Goal: Navigation & Orientation: Find specific page/section

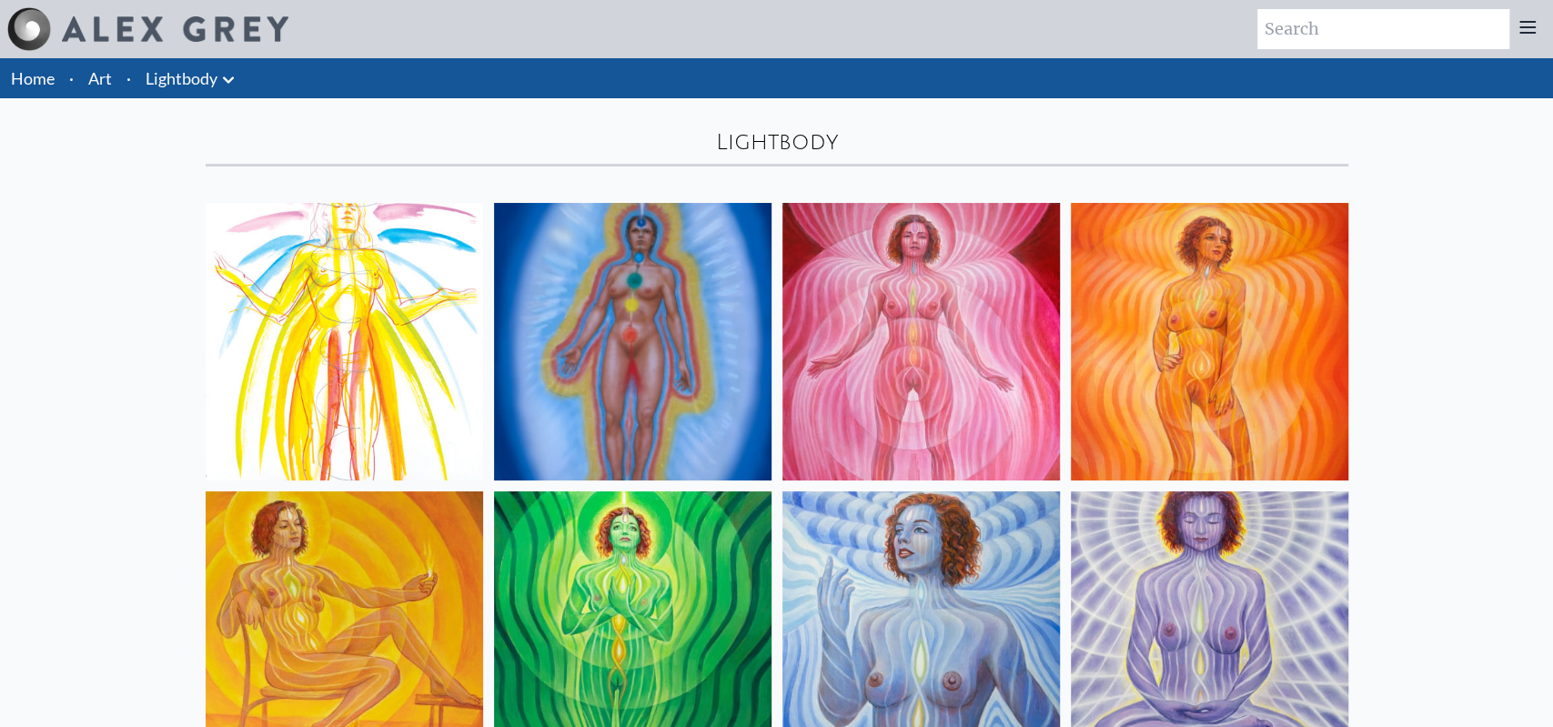
click at [223, 81] on icon at bounding box center [228, 80] width 22 height 22
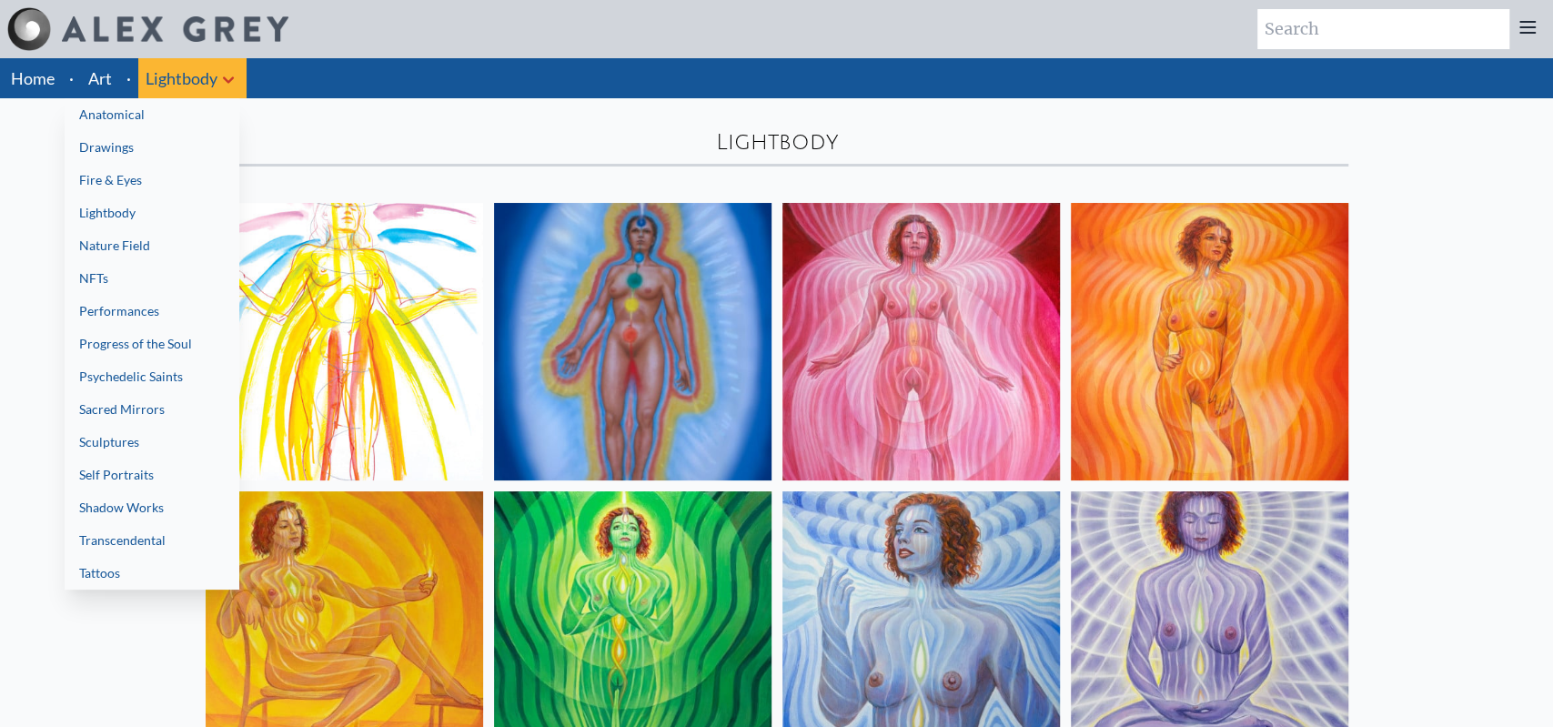
click at [159, 537] on link "Transcendental" at bounding box center [152, 540] width 175 height 33
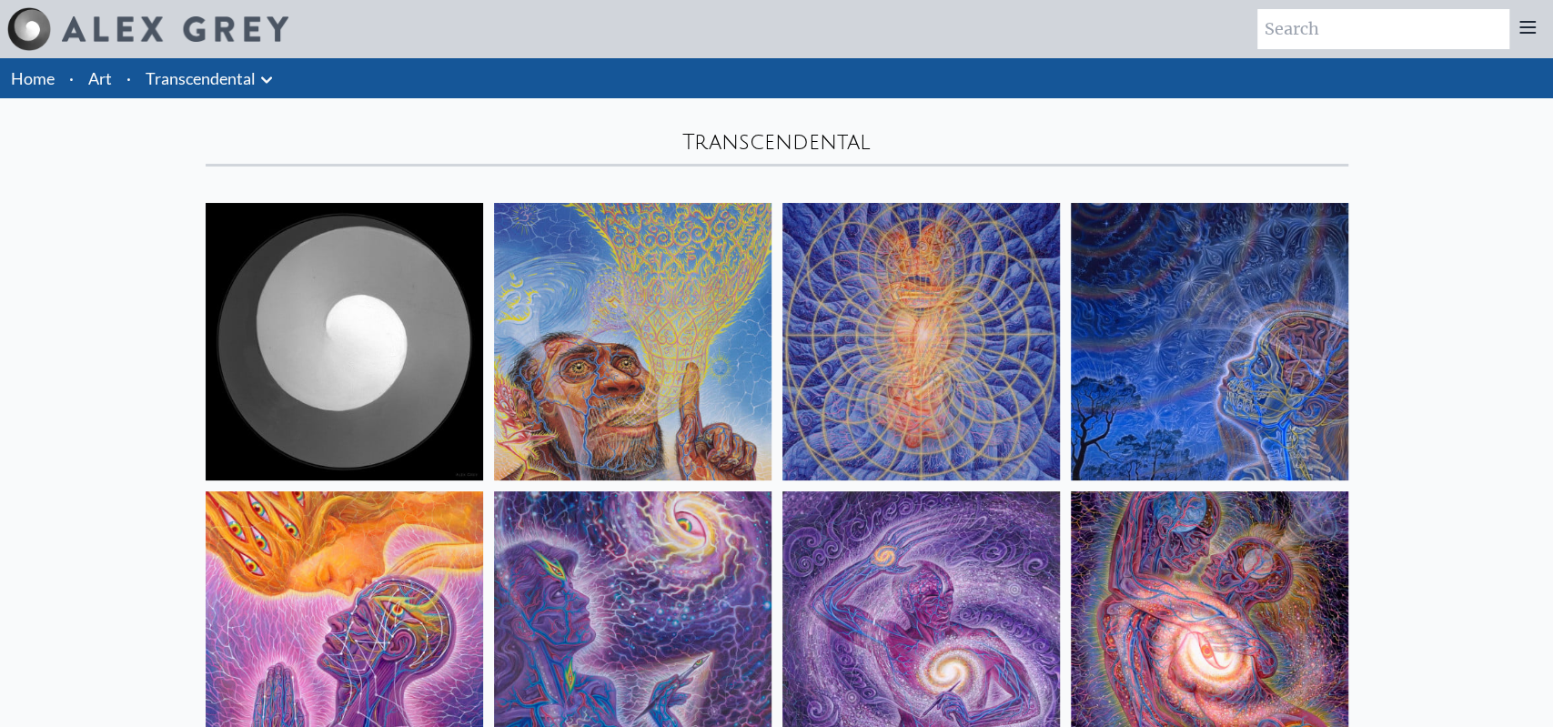
click at [270, 81] on icon at bounding box center [267, 80] width 22 height 22
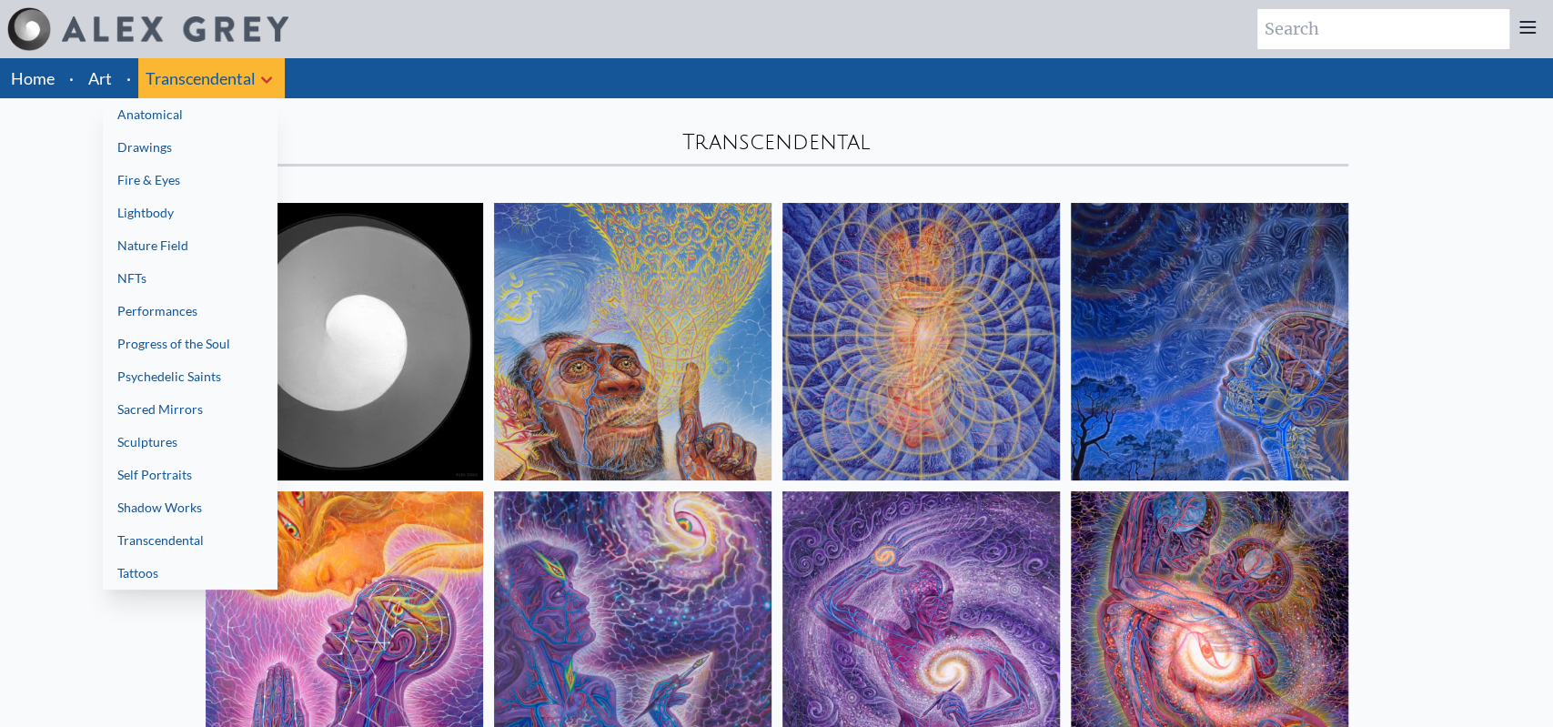
click at [162, 377] on link "Psychedelic Saints" at bounding box center [190, 376] width 175 height 33
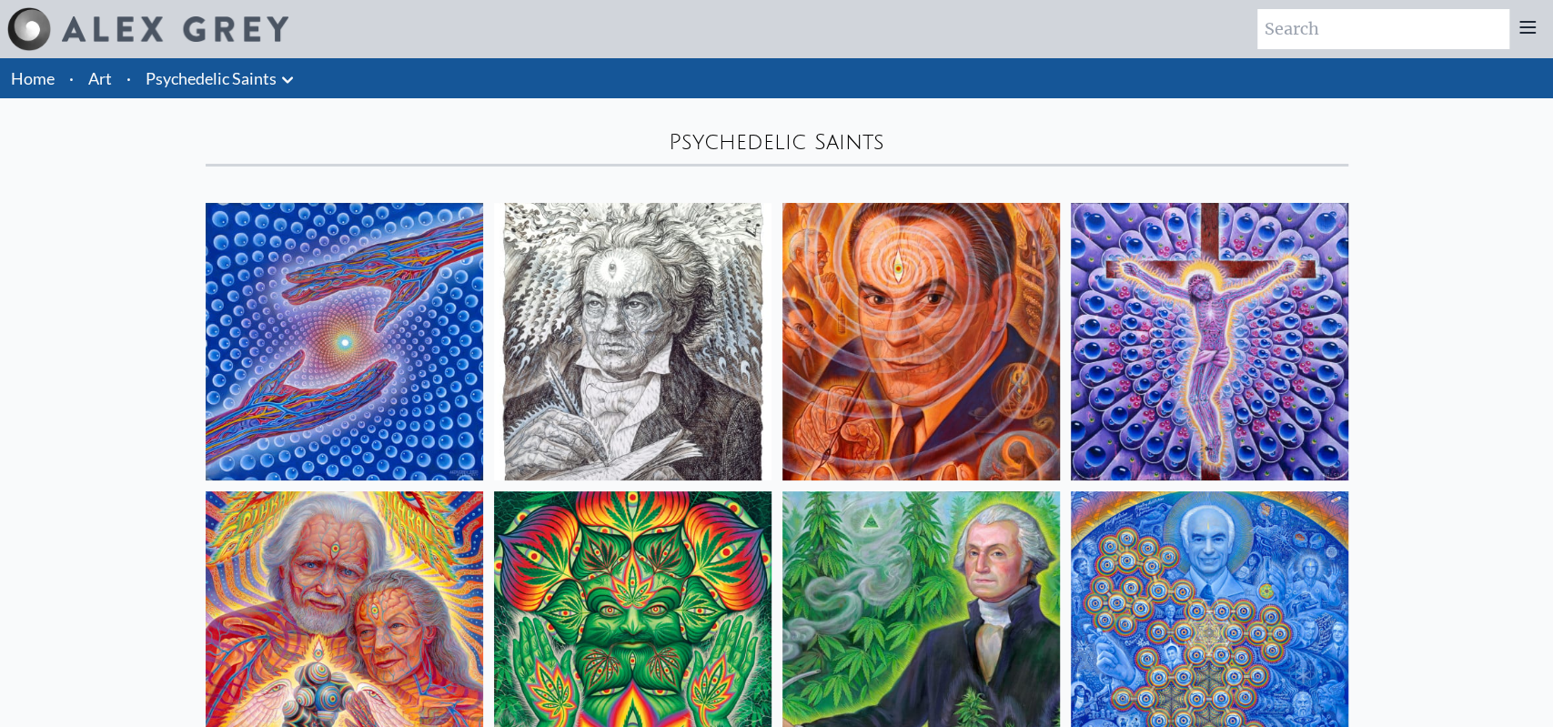
click at [275, 66] on link "Psychedelic Saints" at bounding box center [211, 78] width 131 height 25
click at [291, 77] on icon at bounding box center [288, 80] width 22 height 22
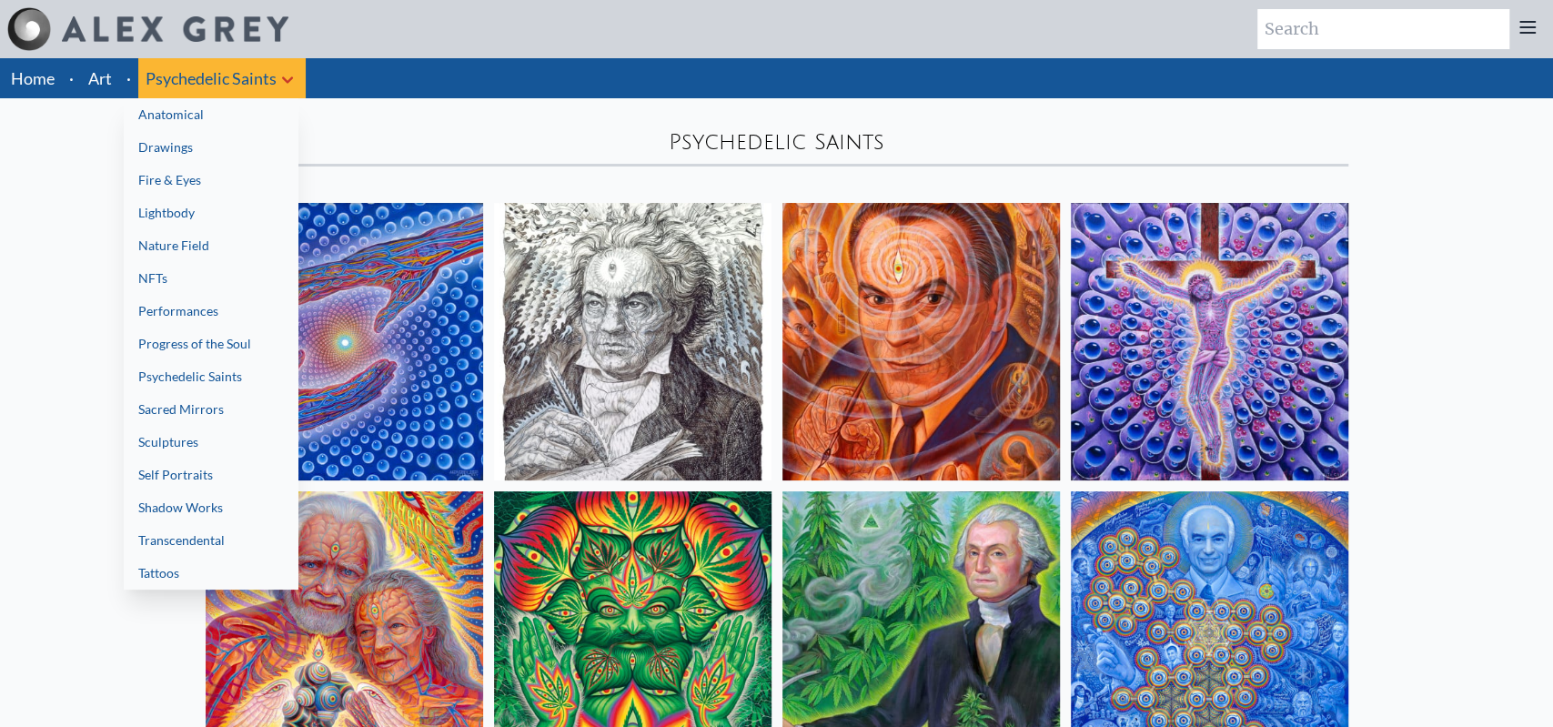
click at [175, 314] on link "Performances" at bounding box center [211, 311] width 175 height 33
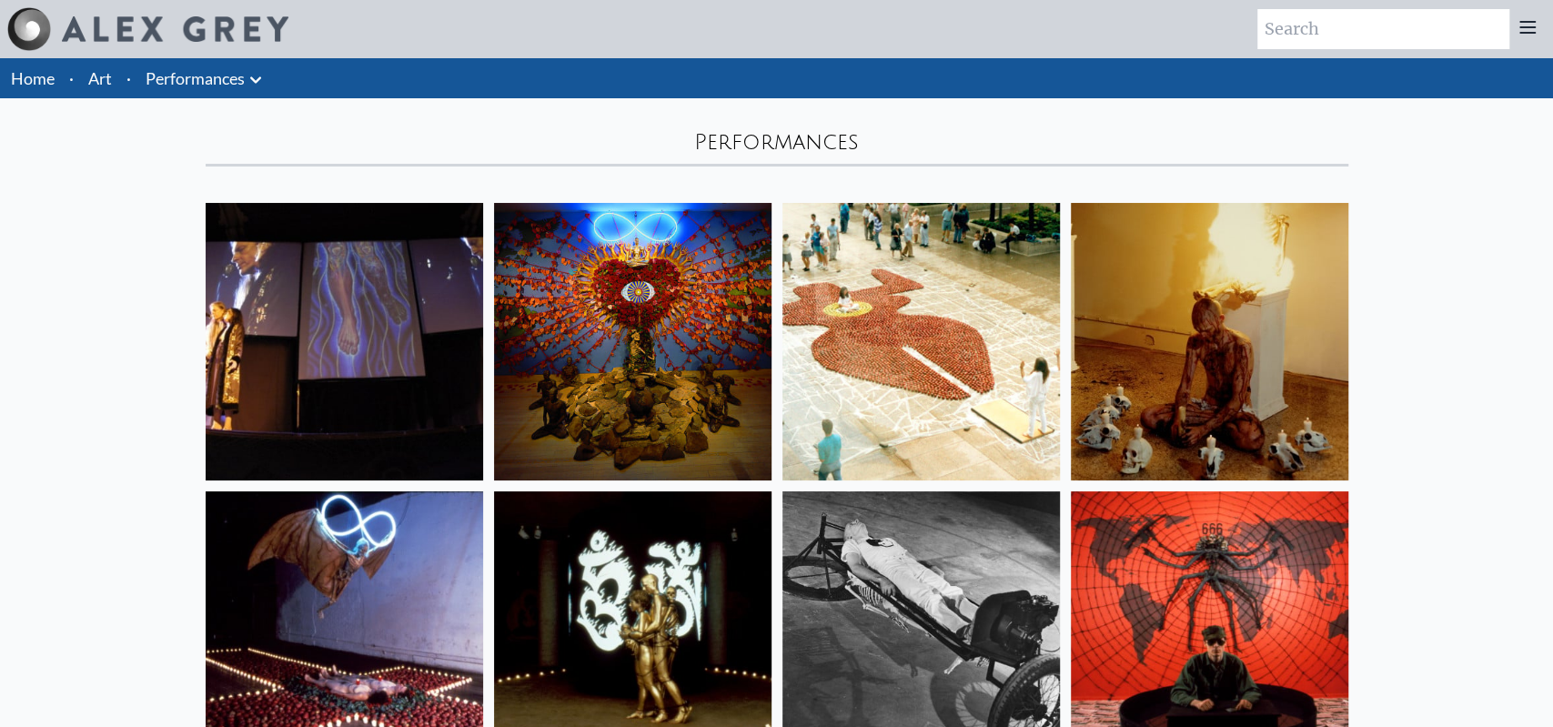
click at [262, 81] on icon at bounding box center [256, 80] width 22 height 22
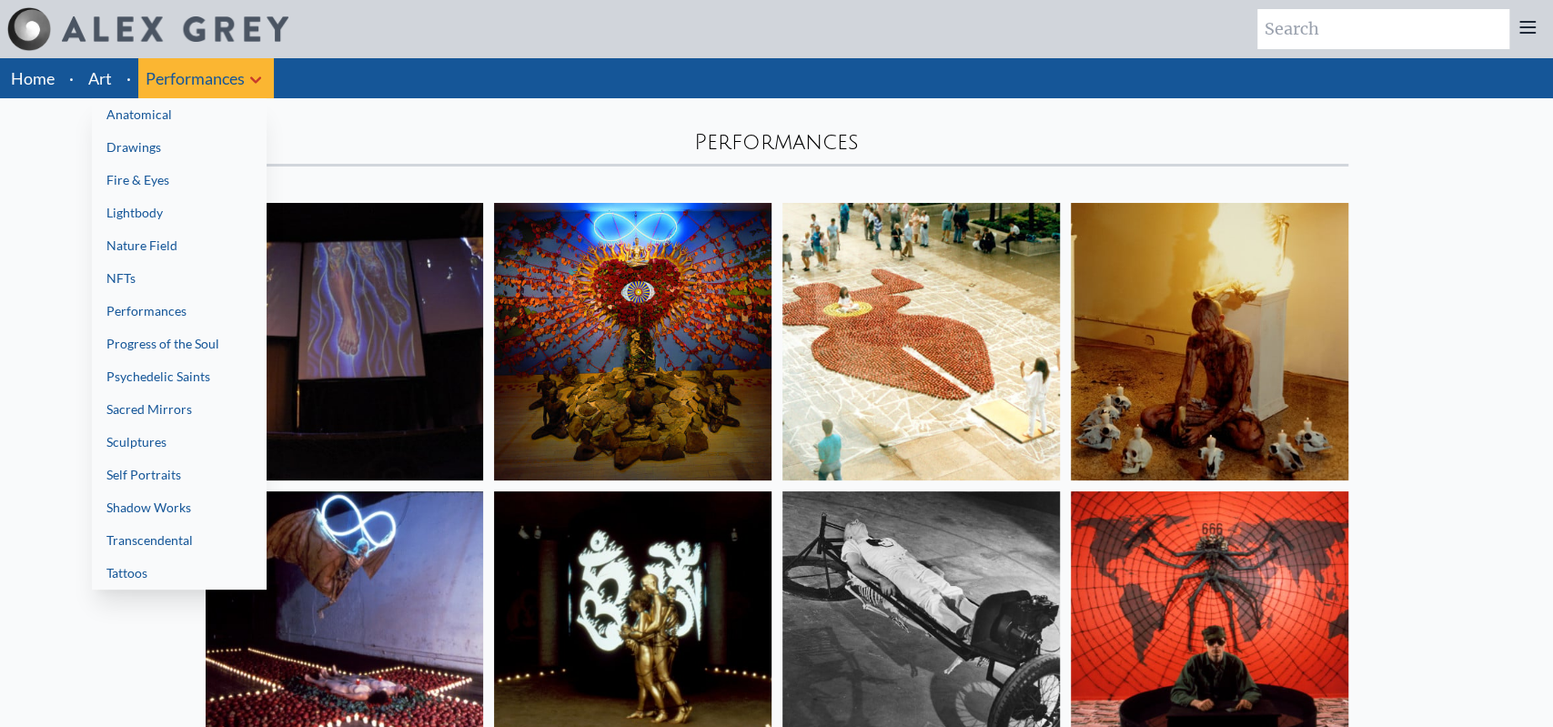
click at [176, 248] on link "Nature Field" at bounding box center [179, 245] width 175 height 33
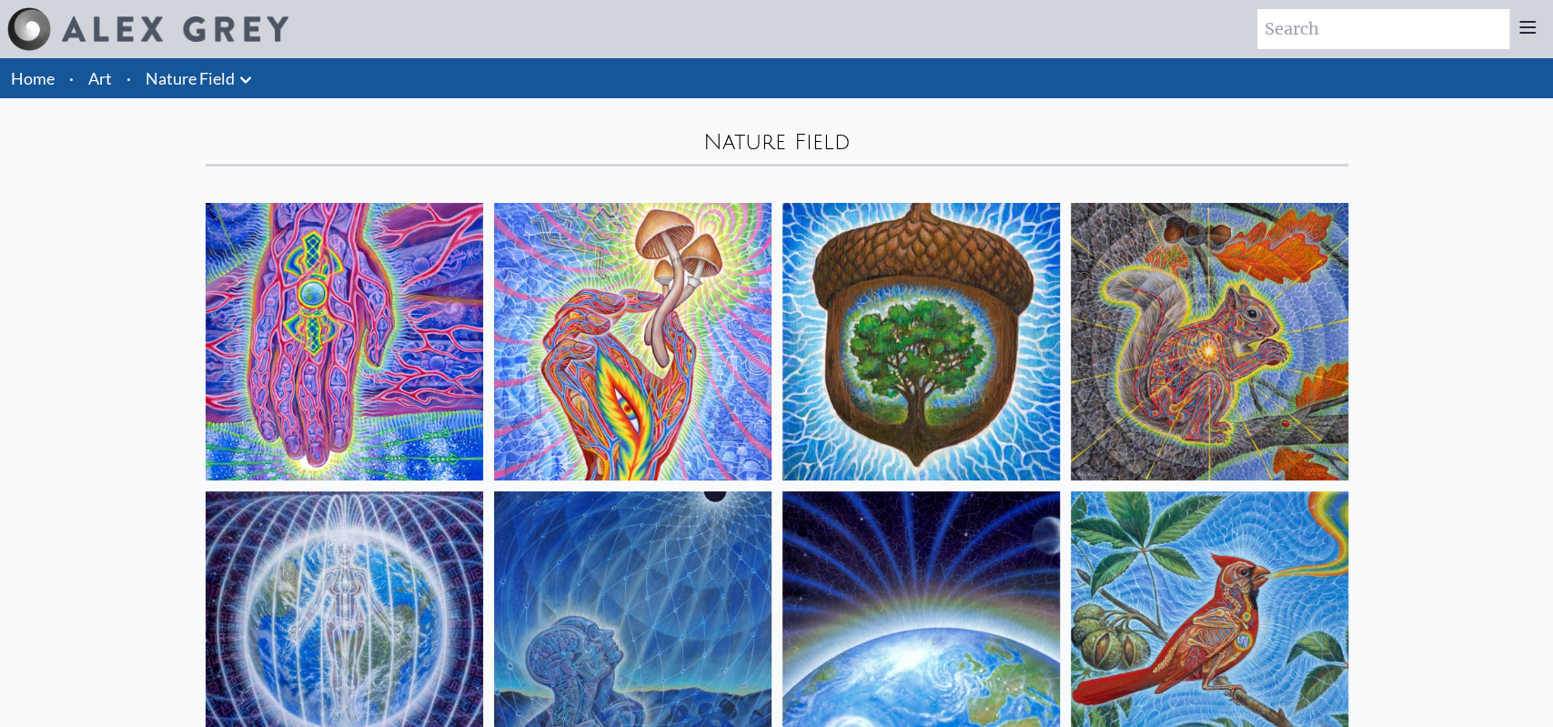
click at [186, 79] on link "Nature Field" at bounding box center [190, 78] width 89 height 25
click at [223, 70] on link "Nature Field" at bounding box center [190, 78] width 89 height 25
click at [247, 78] on icon at bounding box center [246, 80] width 22 height 22
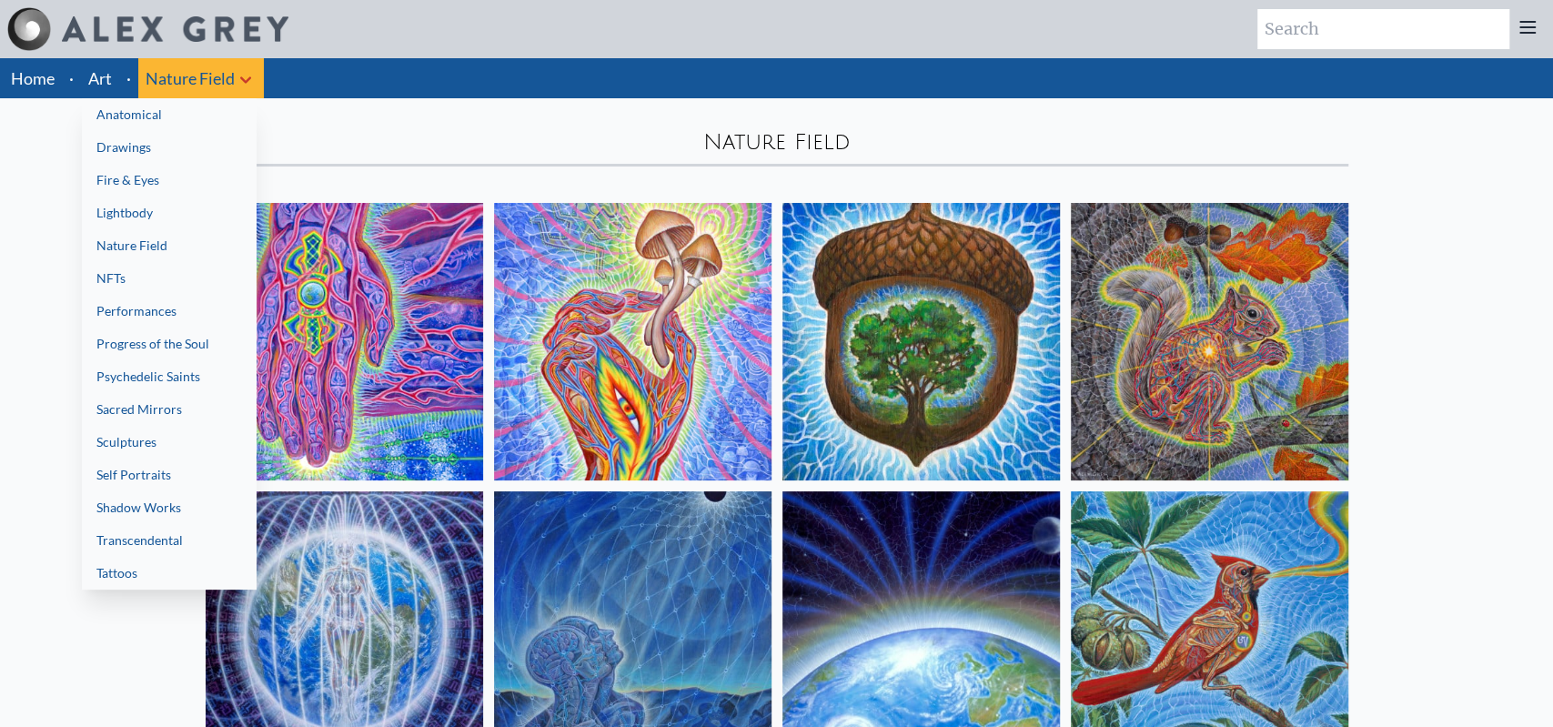
click at [159, 184] on link "Fire & Eyes" at bounding box center [169, 180] width 175 height 33
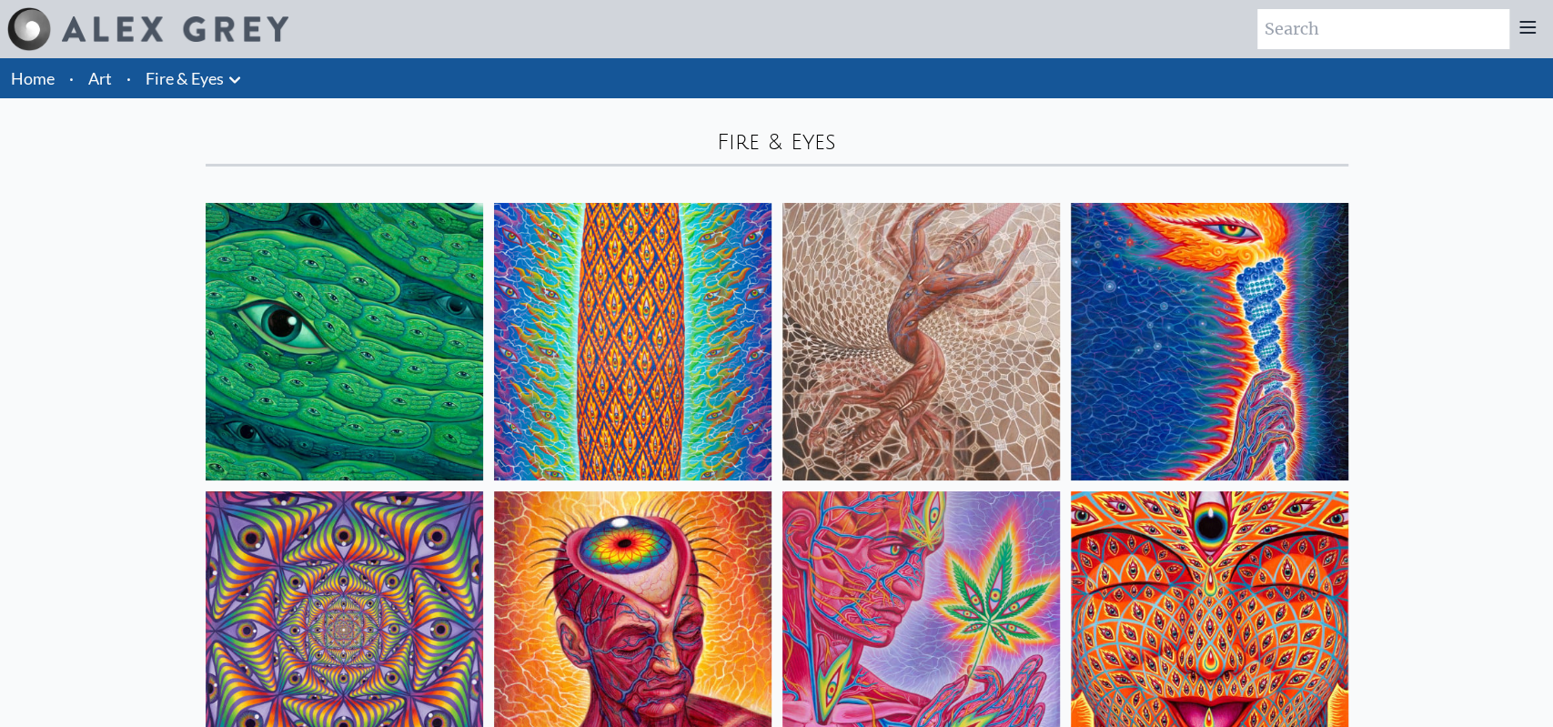
click at [223, 77] on link "Fire & Eyes" at bounding box center [185, 78] width 78 height 25
click at [243, 82] on icon at bounding box center [235, 80] width 22 height 22
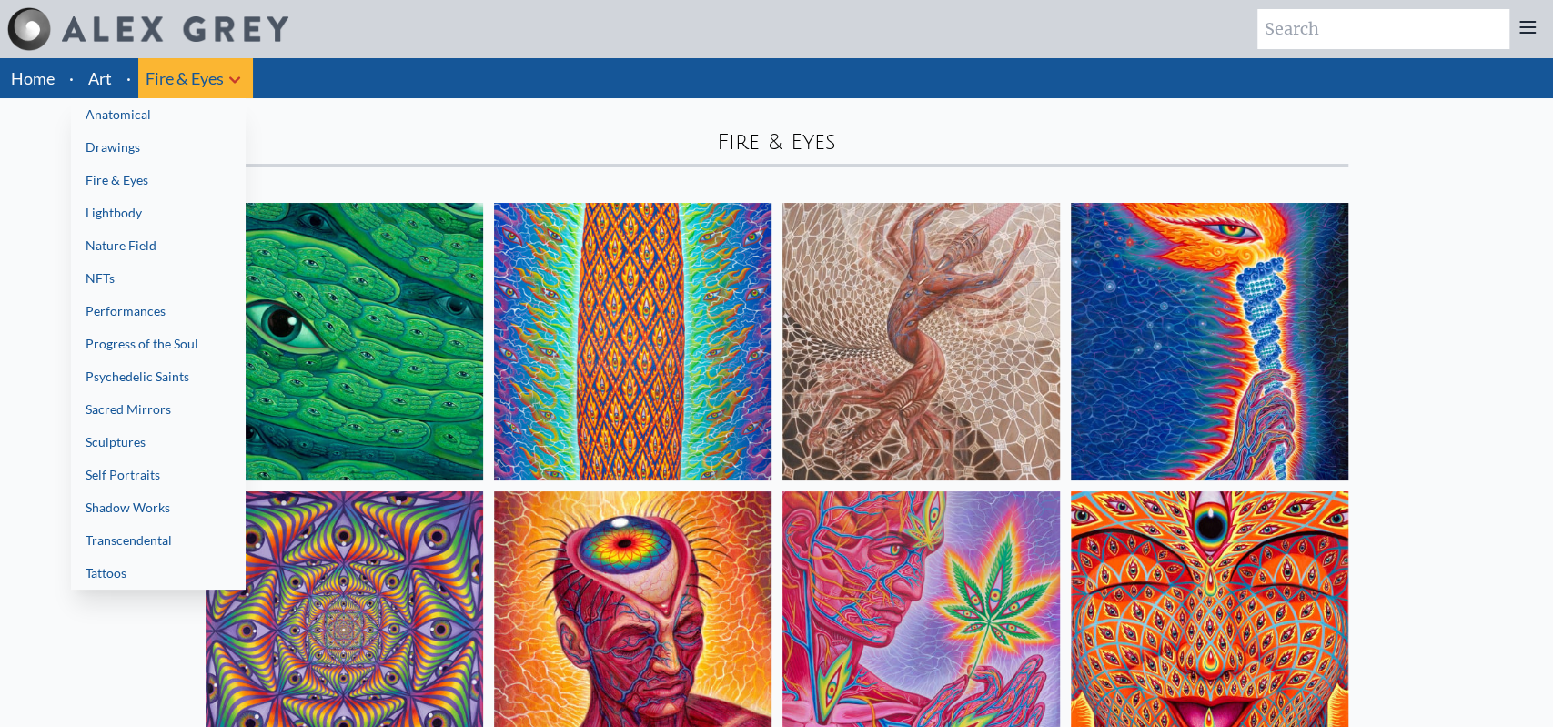
click at [108, 308] on link "Performances" at bounding box center [158, 311] width 175 height 33
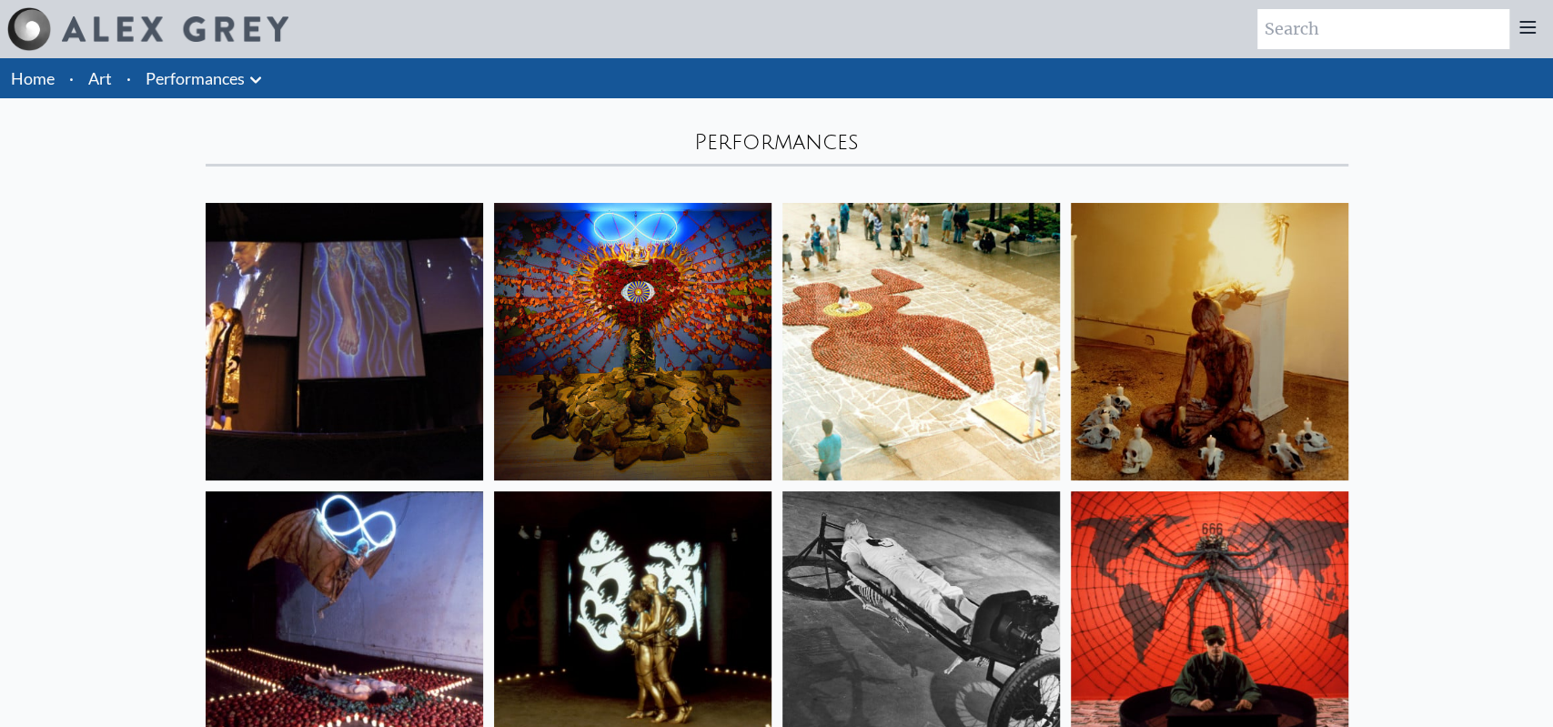
click at [255, 85] on icon at bounding box center [256, 80] width 22 height 22
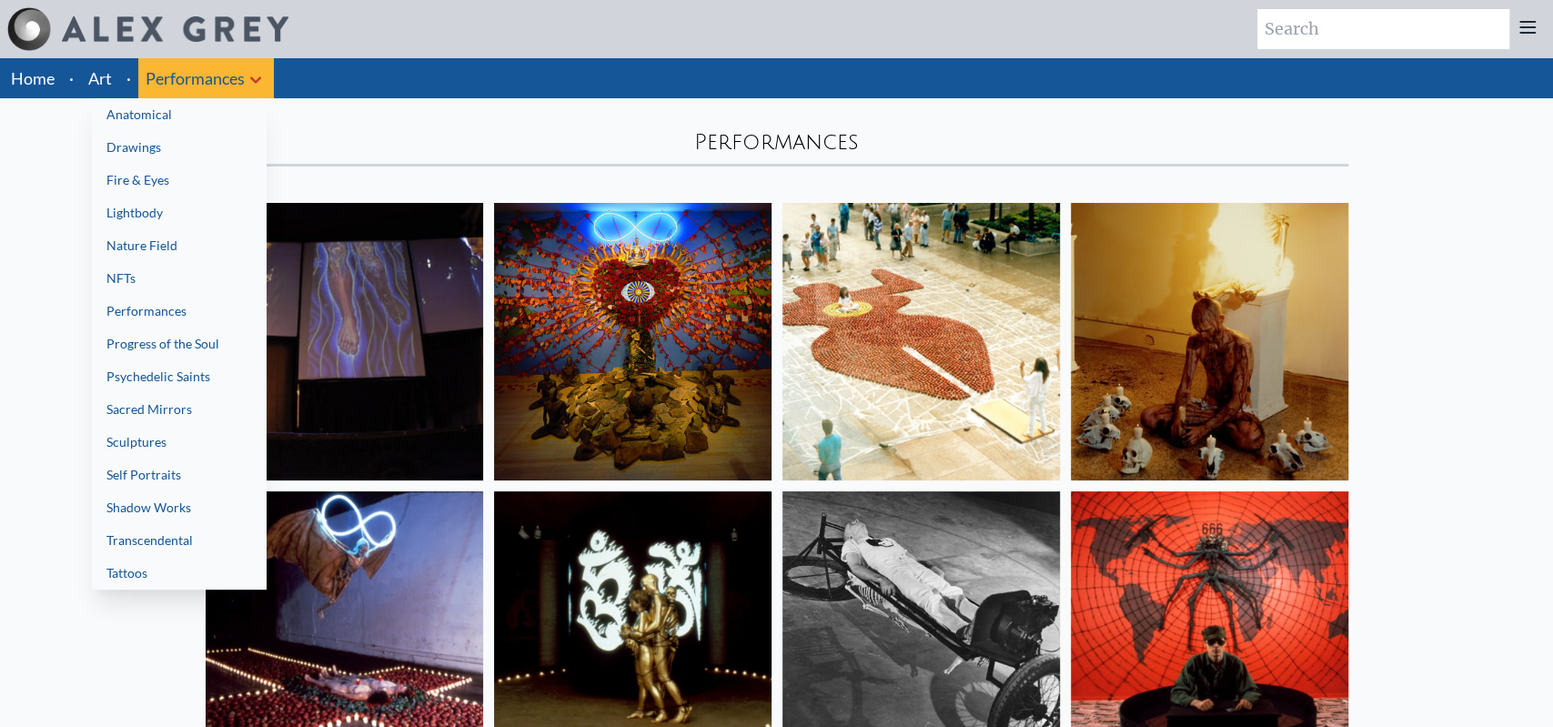
click at [183, 349] on link "Progress of the Soul" at bounding box center [179, 344] width 175 height 33
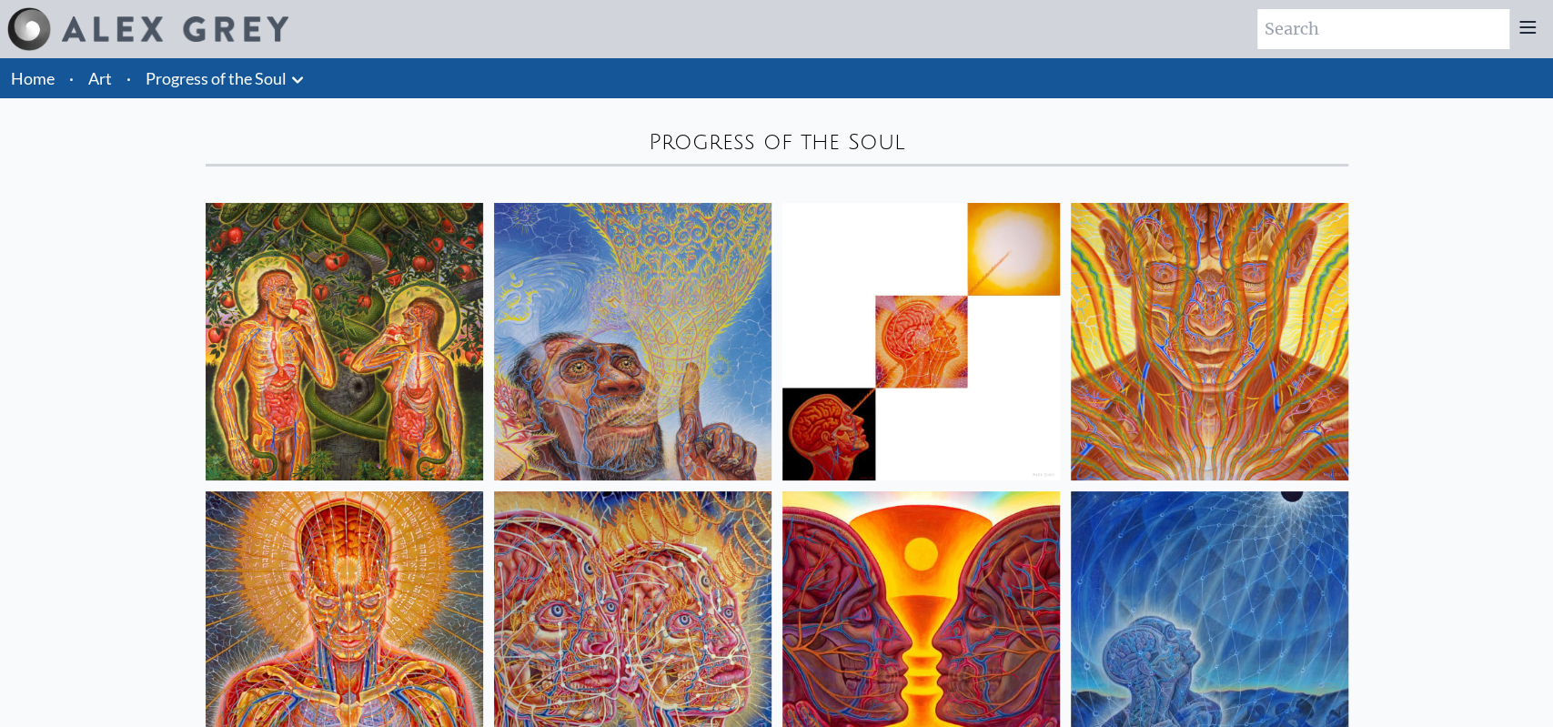
click at [296, 86] on icon at bounding box center [298, 80] width 22 height 22
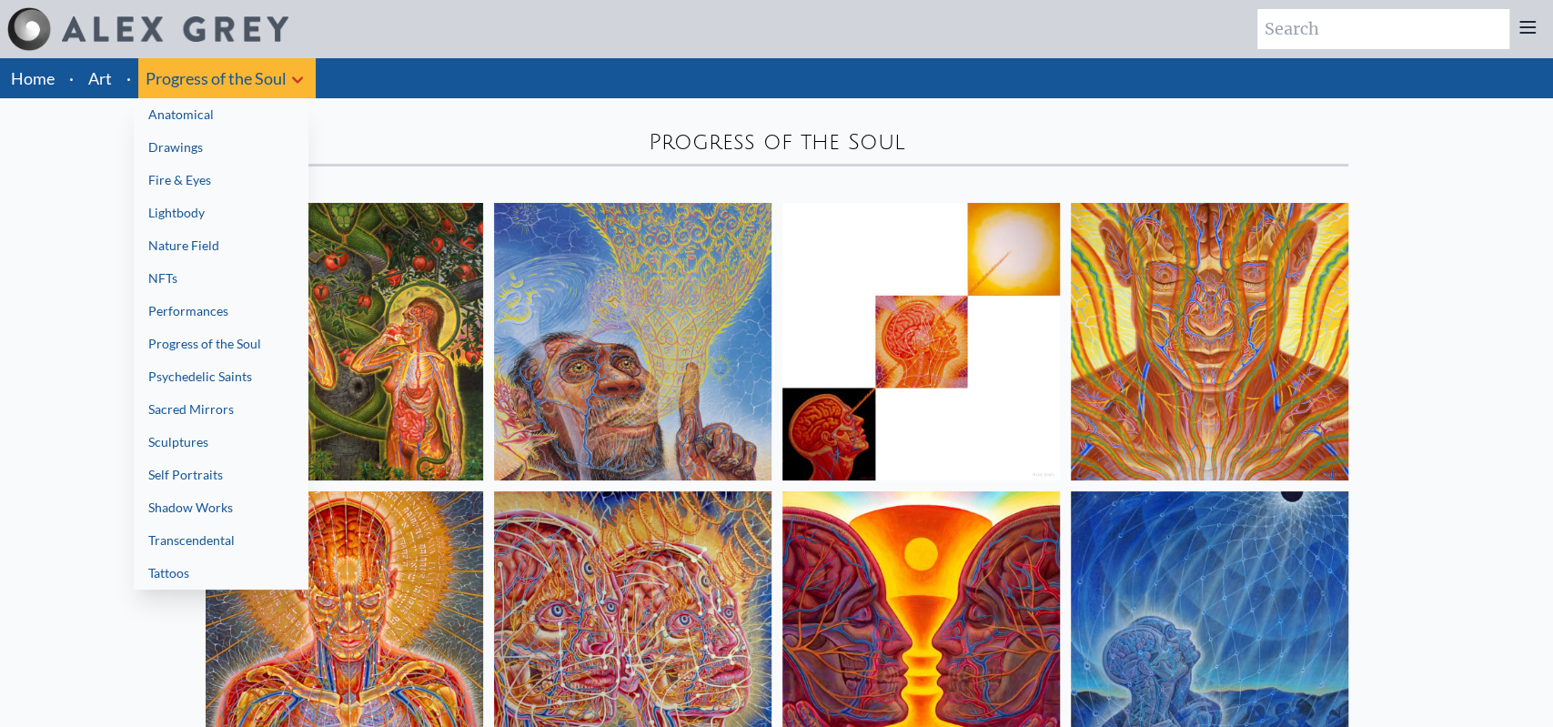
click at [243, 380] on link "Psychedelic Saints" at bounding box center [221, 376] width 175 height 33
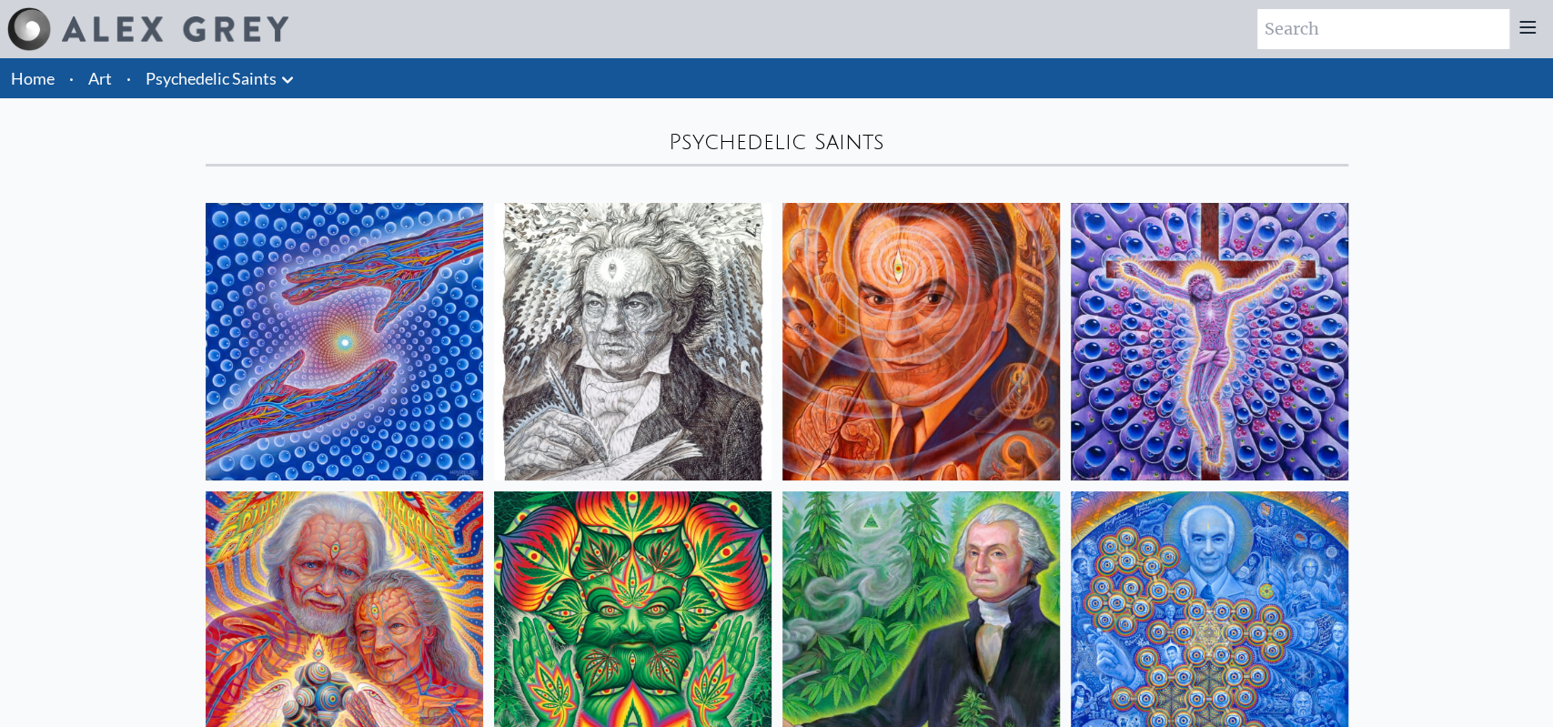
click at [295, 68] on button at bounding box center [288, 78] width 22 height 25
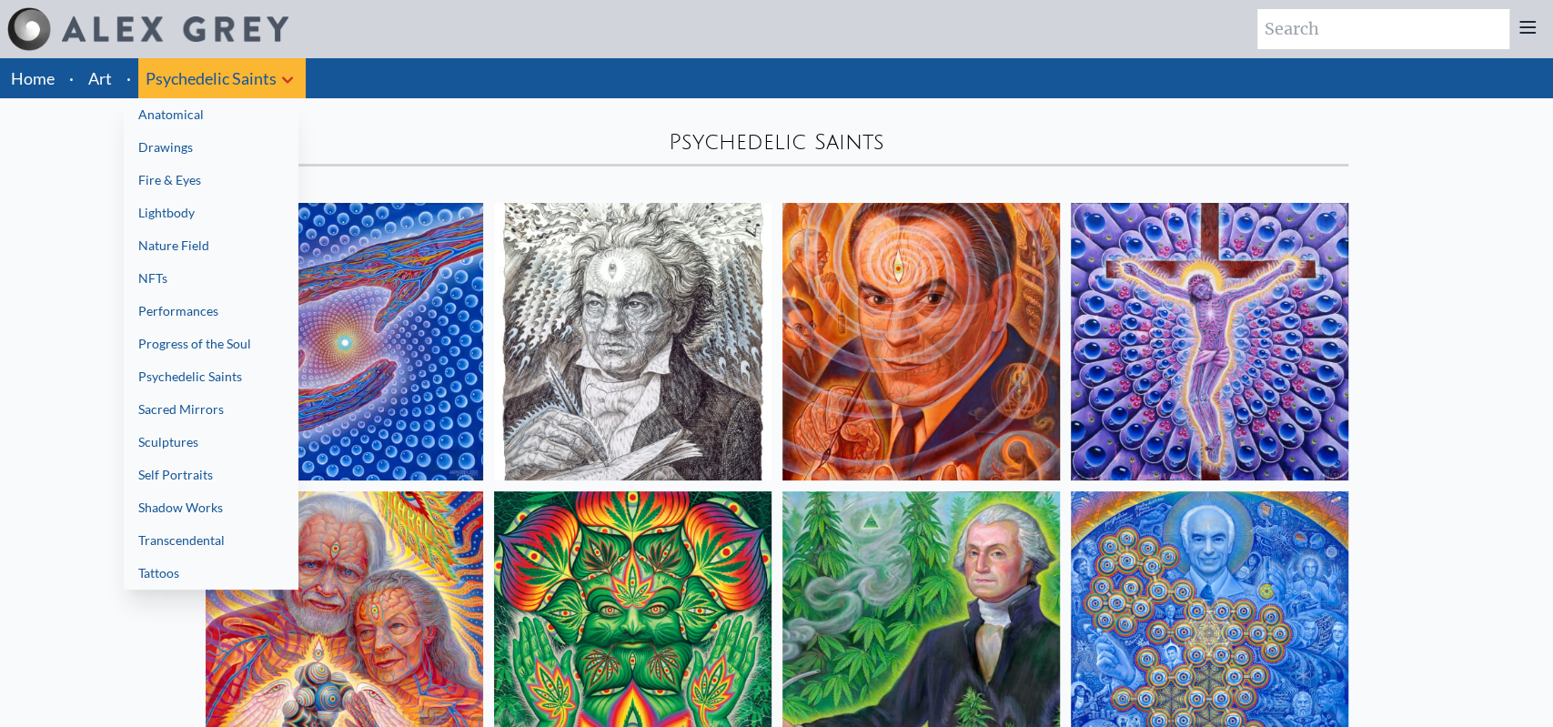
click at [208, 318] on link "Performances" at bounding box center [211, 311] width 175 height 33
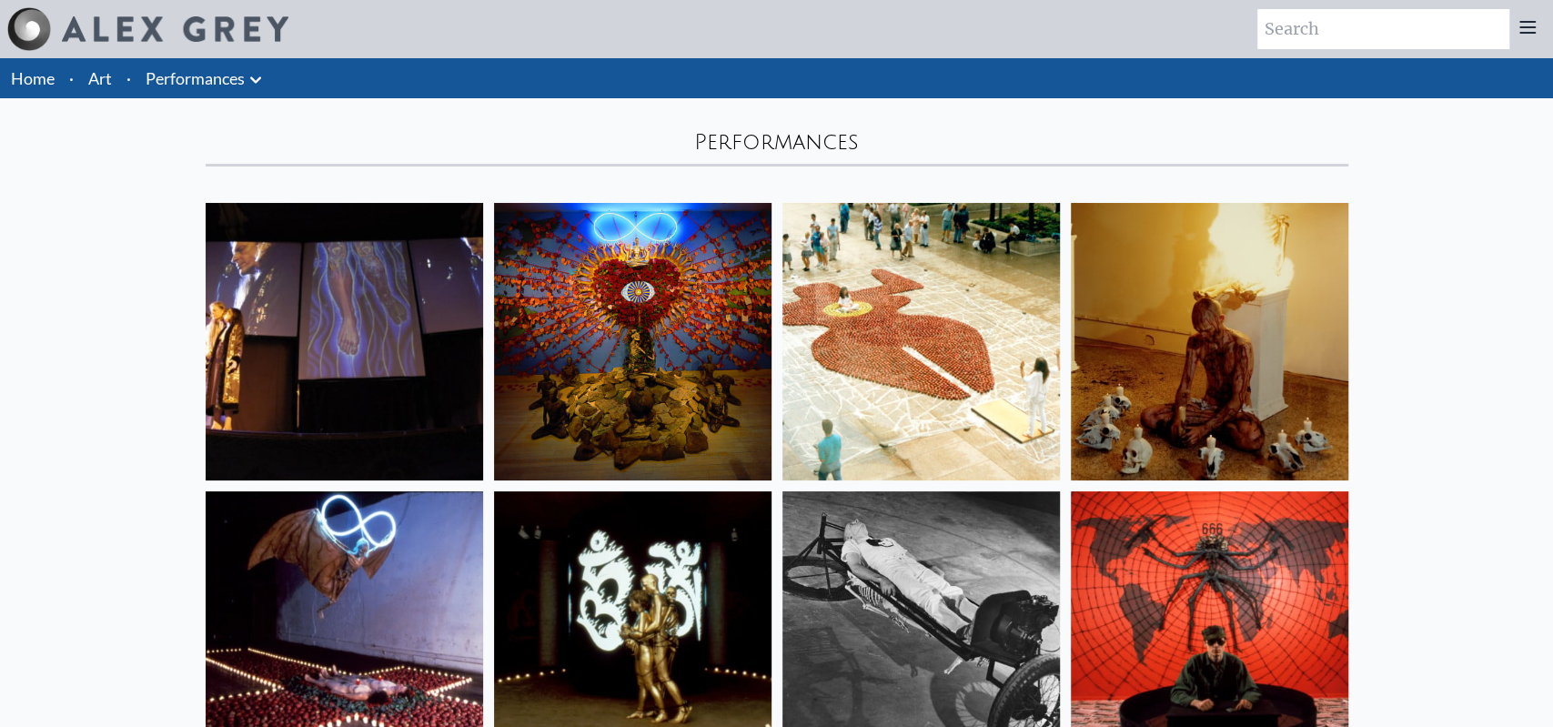
click at [254, 85] on icon at bounding box center [256, 80] width 22 height 22
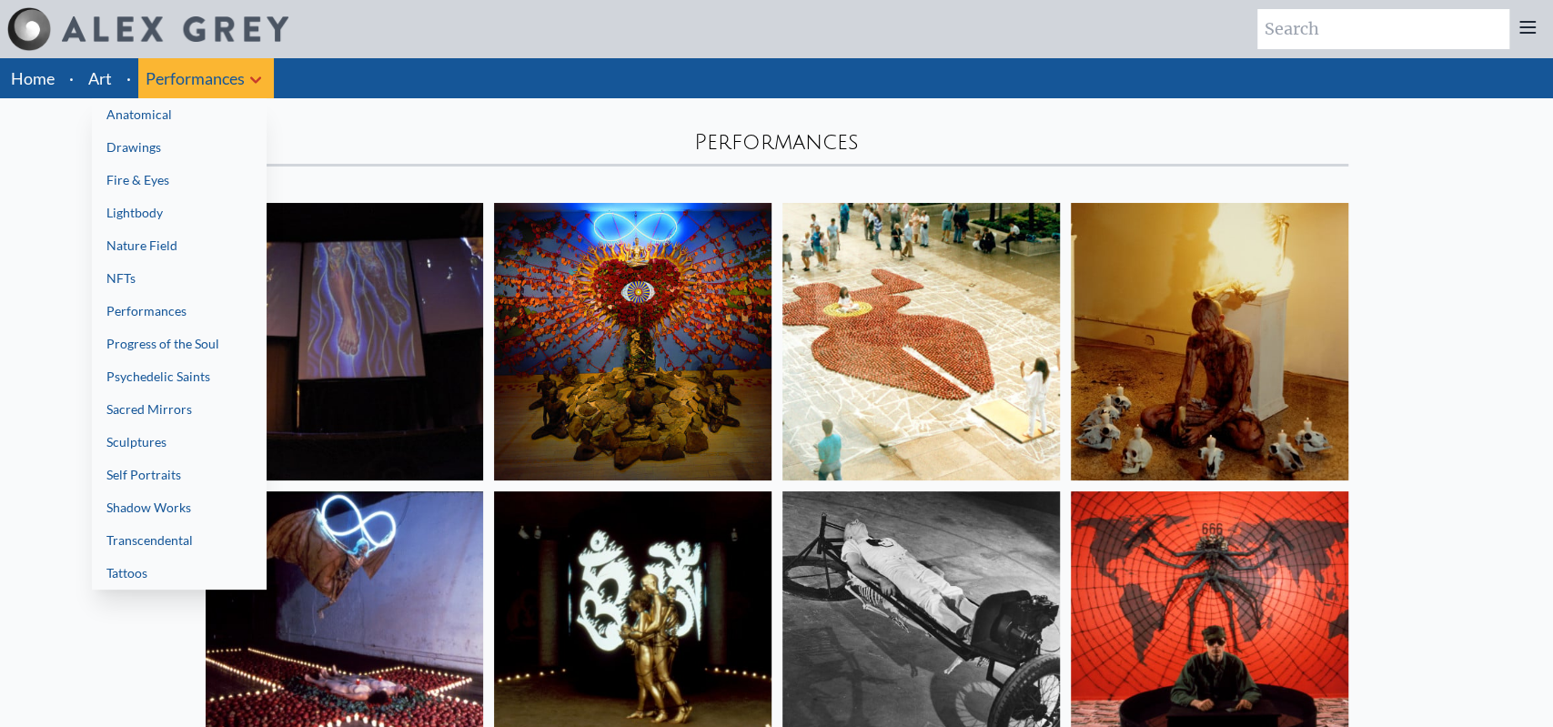
click at [146, 281] on link "NFTs" at bounding box center [179, 278] width 175 height 33
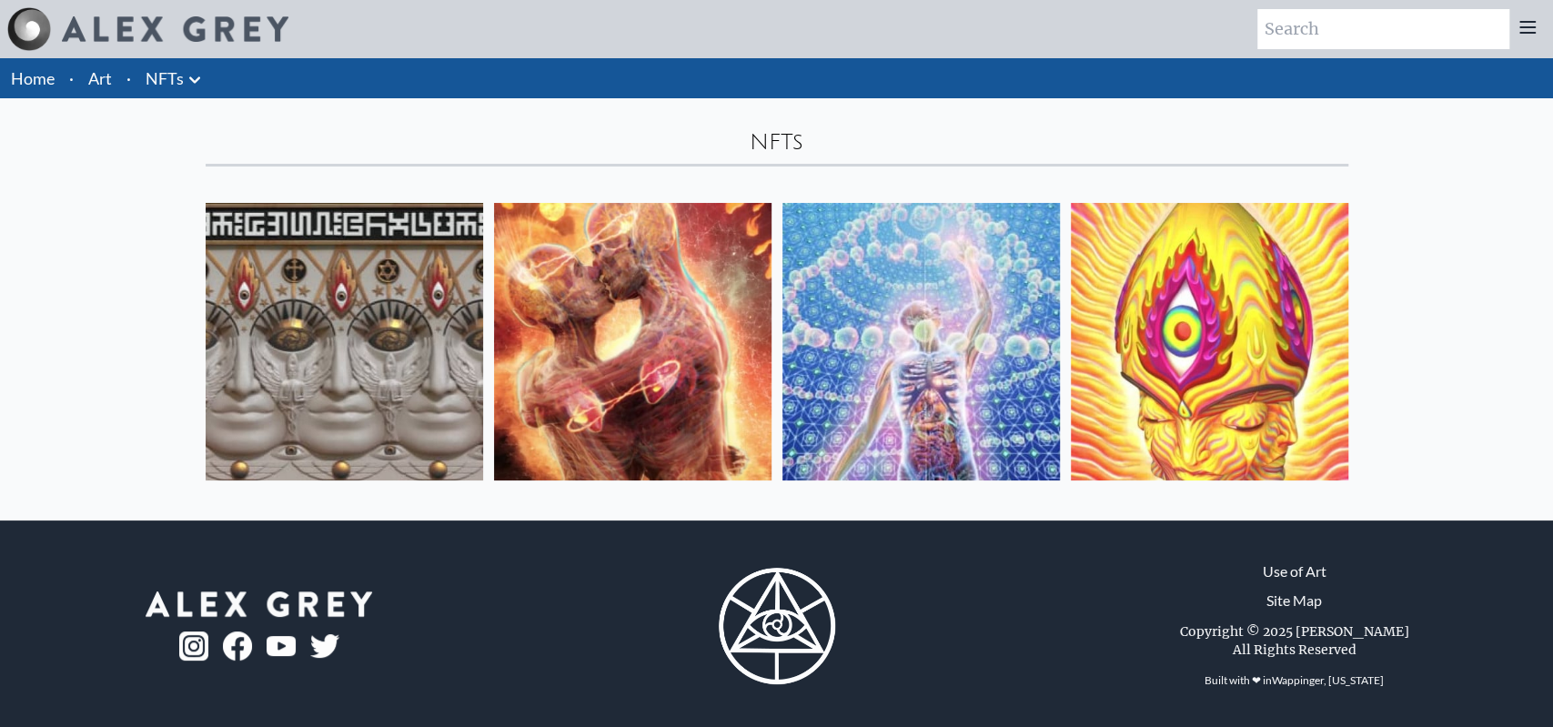
click at [197, 77] on icon at bounding box center [194, 79] width 11 height 6
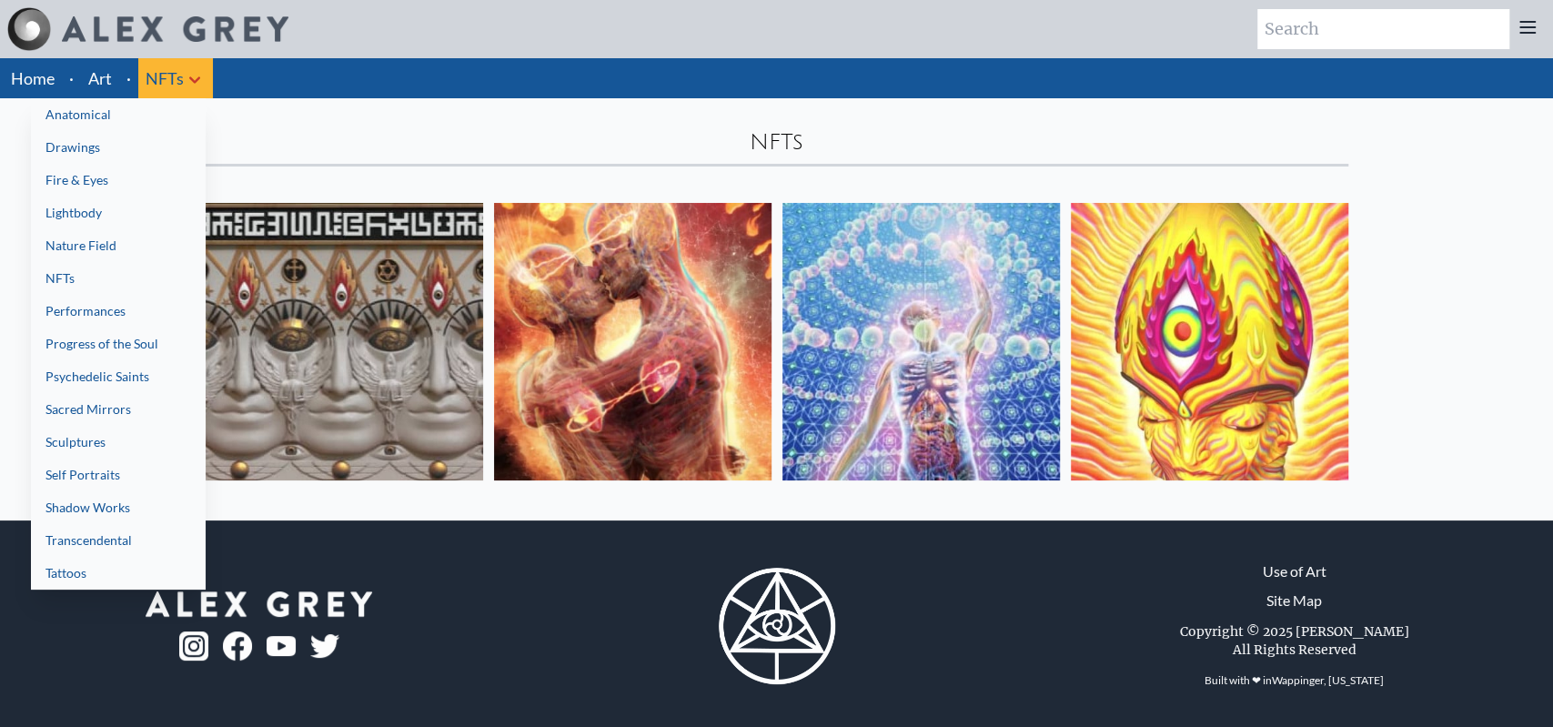
click at [86, 237] on link "Nature Field" at bounding box center [118, 245] width 175 height 33
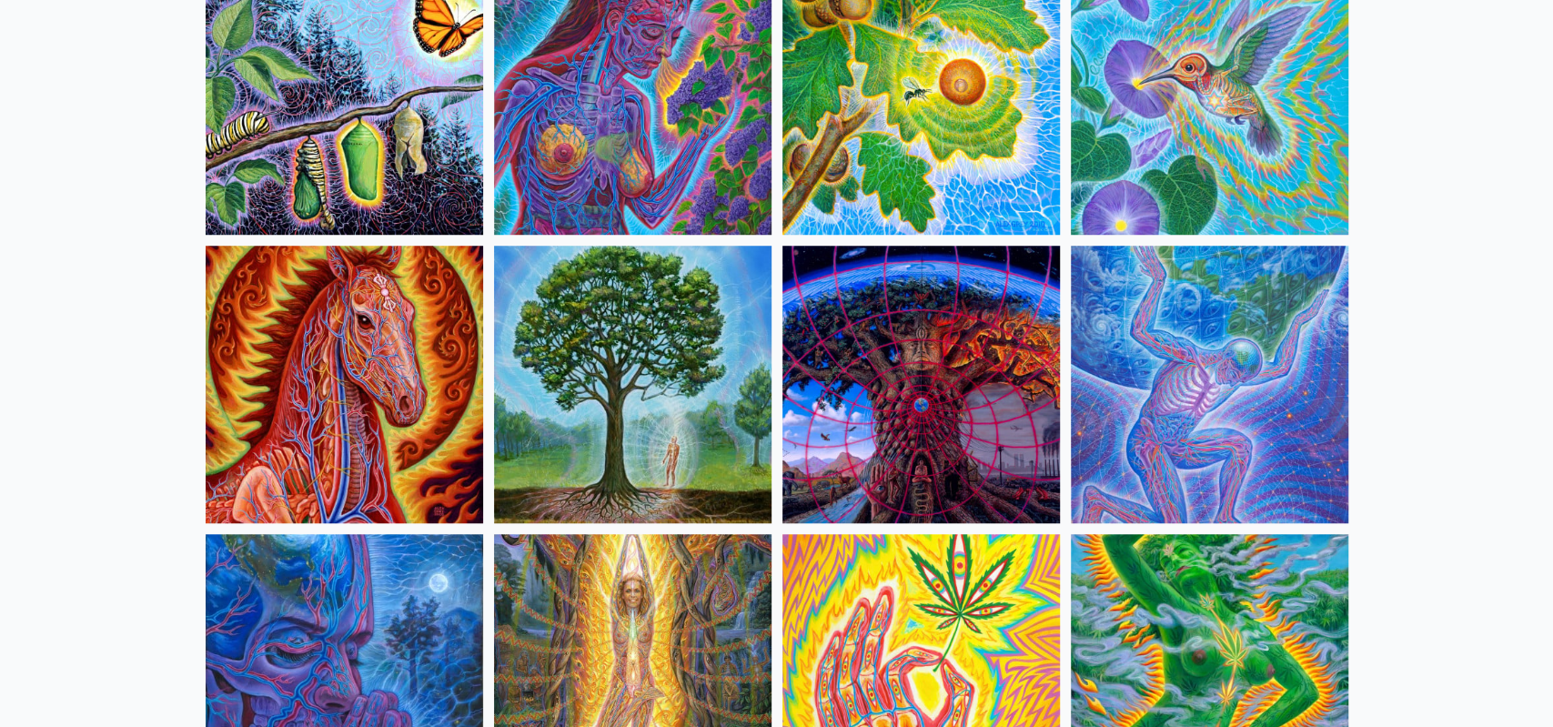
scroll to position [1011, 0]
